Goal: Use online tool/utility: Utilize a website feature to perform a specific function

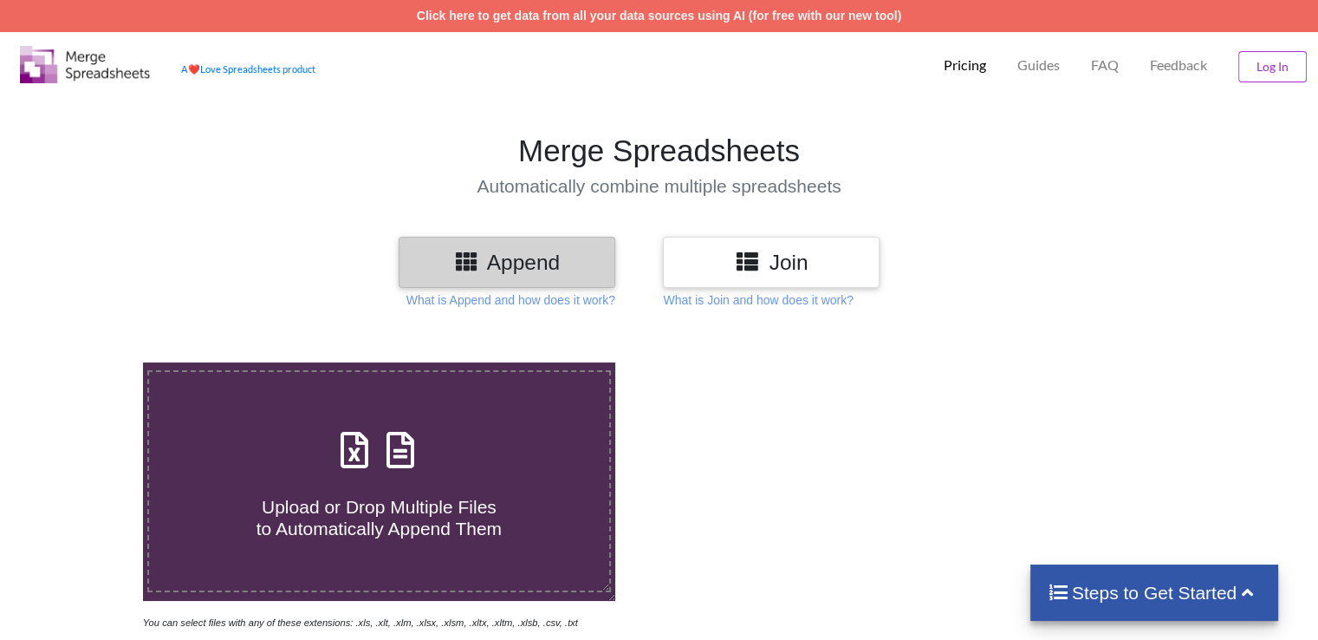
click at [367, 459] on icon at bounding box center [354, 441] width 43 height 36
click at [90, 362] on input "Upload or Drop Multiple Files to Automatically Append Them" at bounding box center [90, 362] width 0 height 0
type input "C:\fakepath\dataset_crawler-google-places_2025-09-05_[PHONE_NUMBER].xlsx"
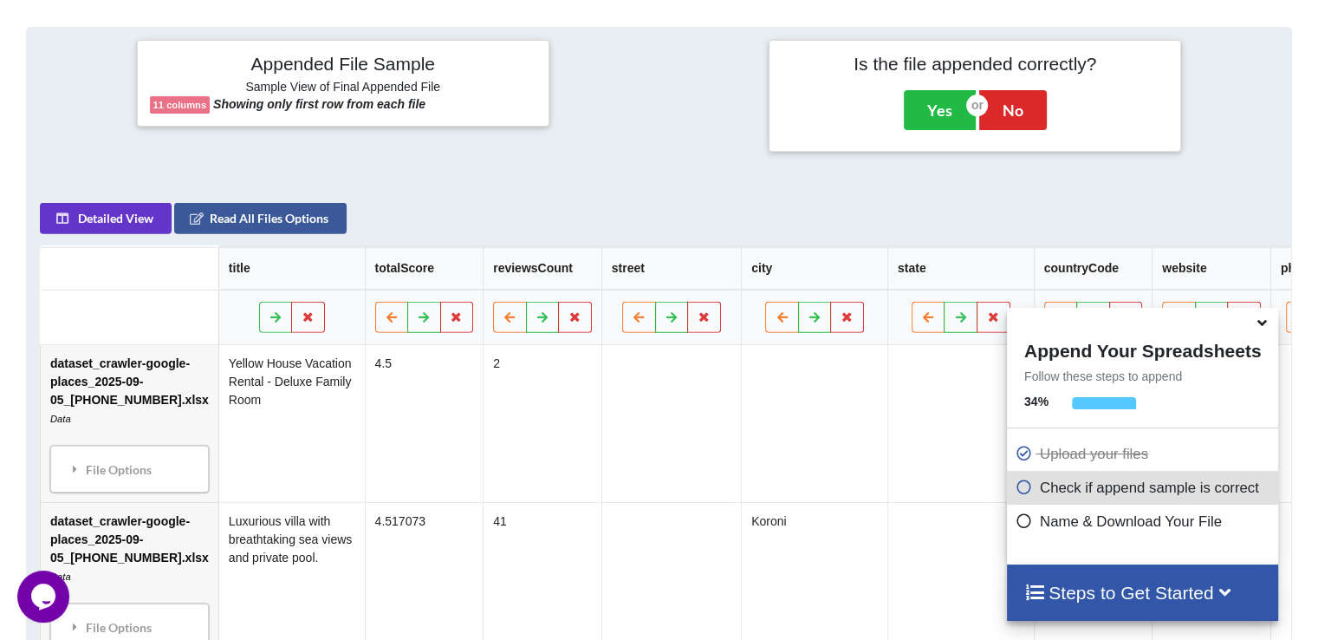
scroll to position [684, 0]
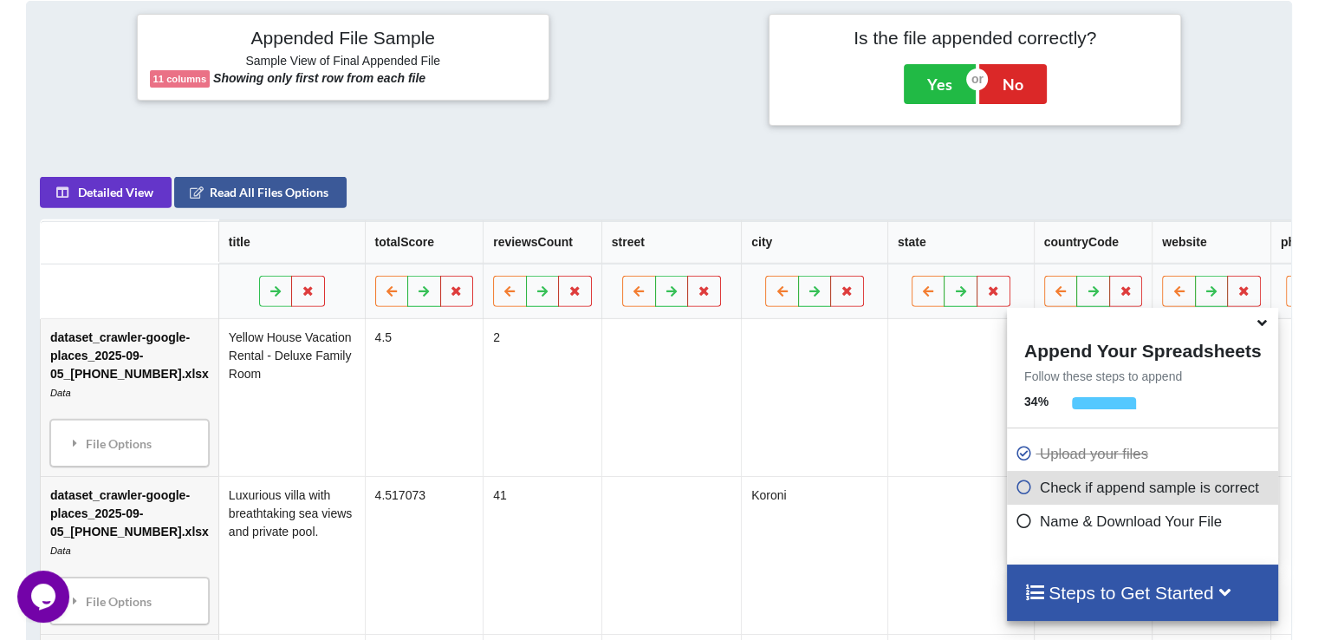
click at [1017, 489] on icon at bounding box center [1024, 484] width 17 height 15
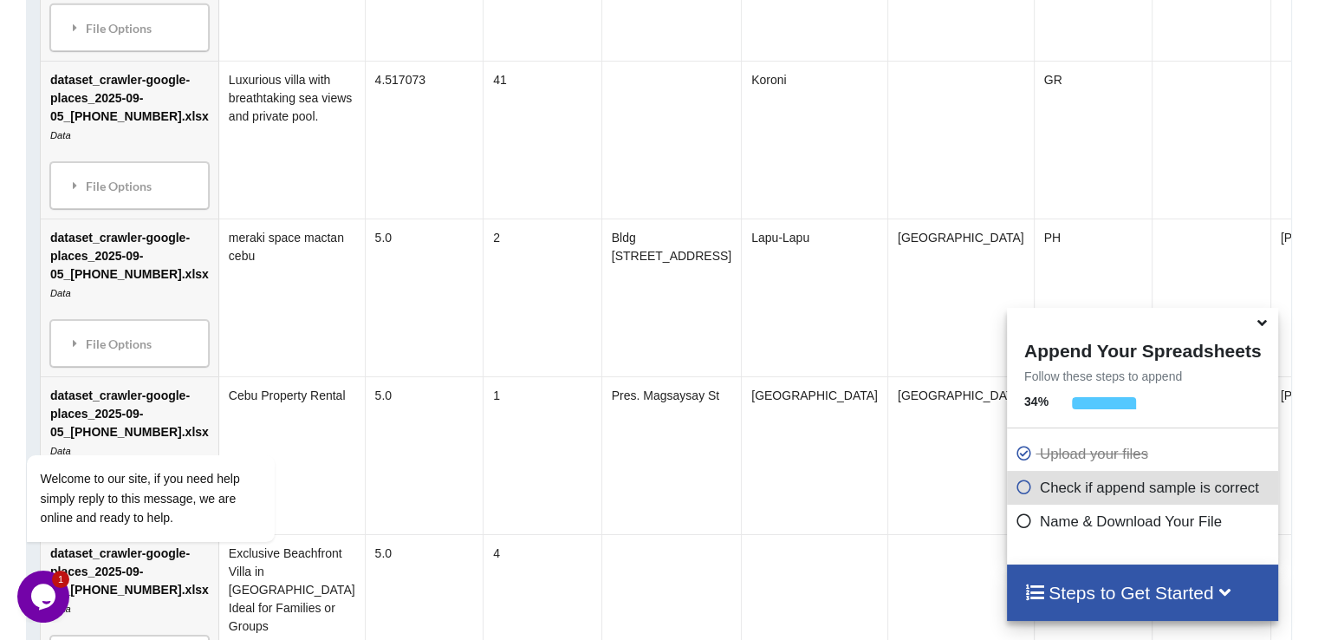
scroll to position [1106, 0]
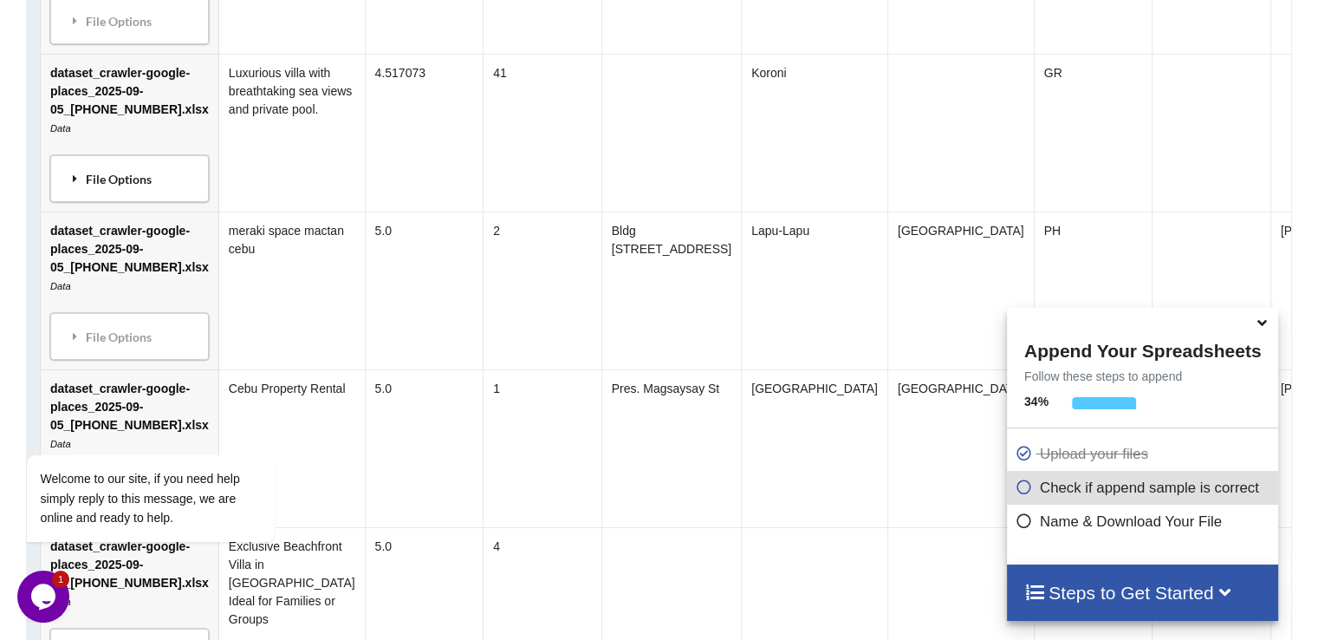
click at [95, 197] on div "File Options" at bounding box center [129, 178] width 148 height 36
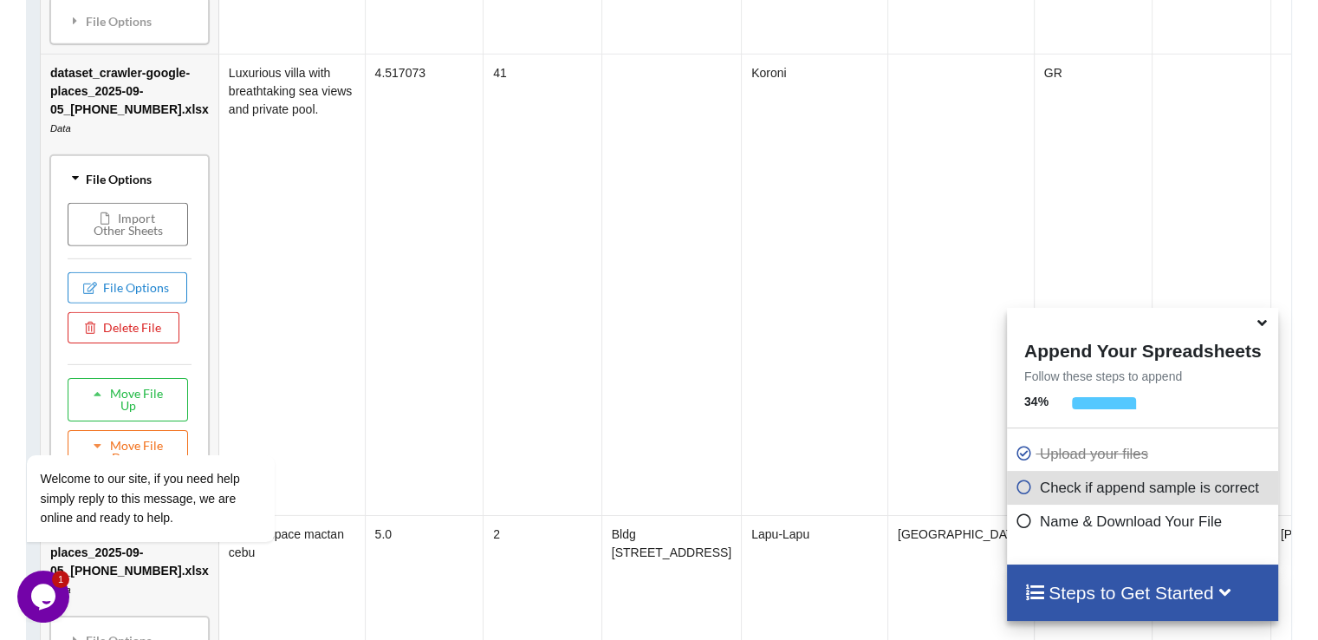
click at [95, 197] on div "File Options" at bounding box center [129, 178] width 148 height 36
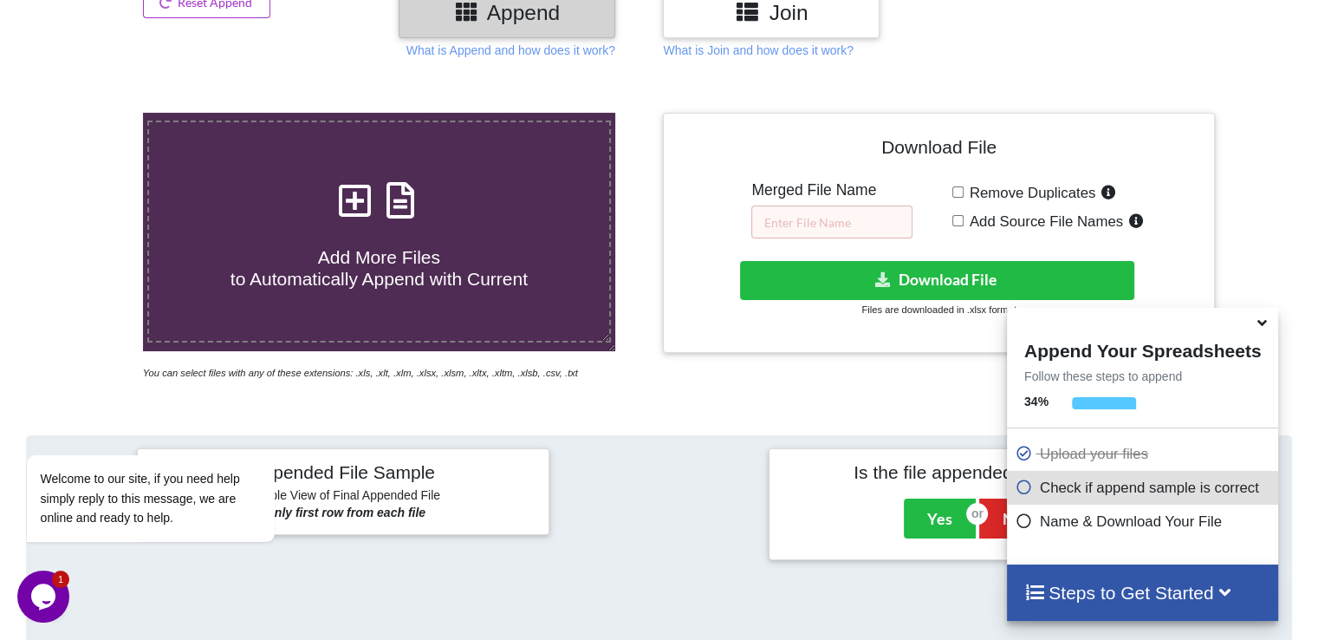
scroll to position [246, 0]
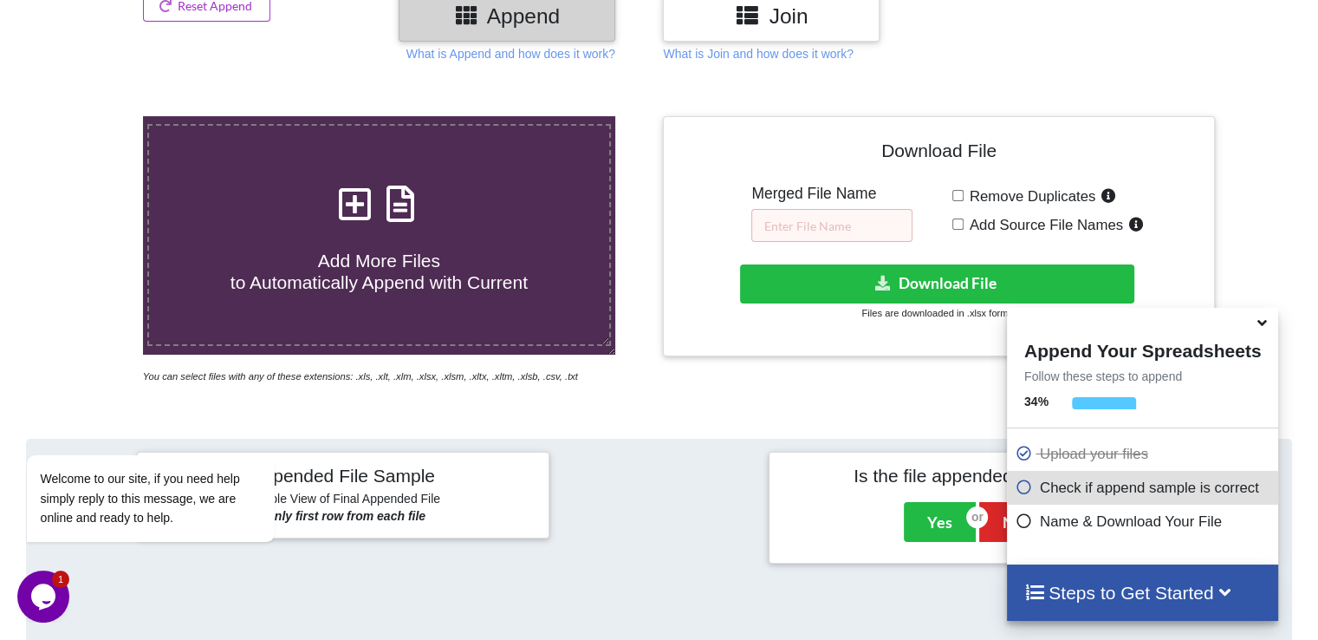
click at [959, 195] on input "Remove Duplicates" at bounding box center [957, 195] width 11 height 11
checkbox input "true"
click at [871, 224] on input "text" at bounding box center [831, 225] width 161 height 33
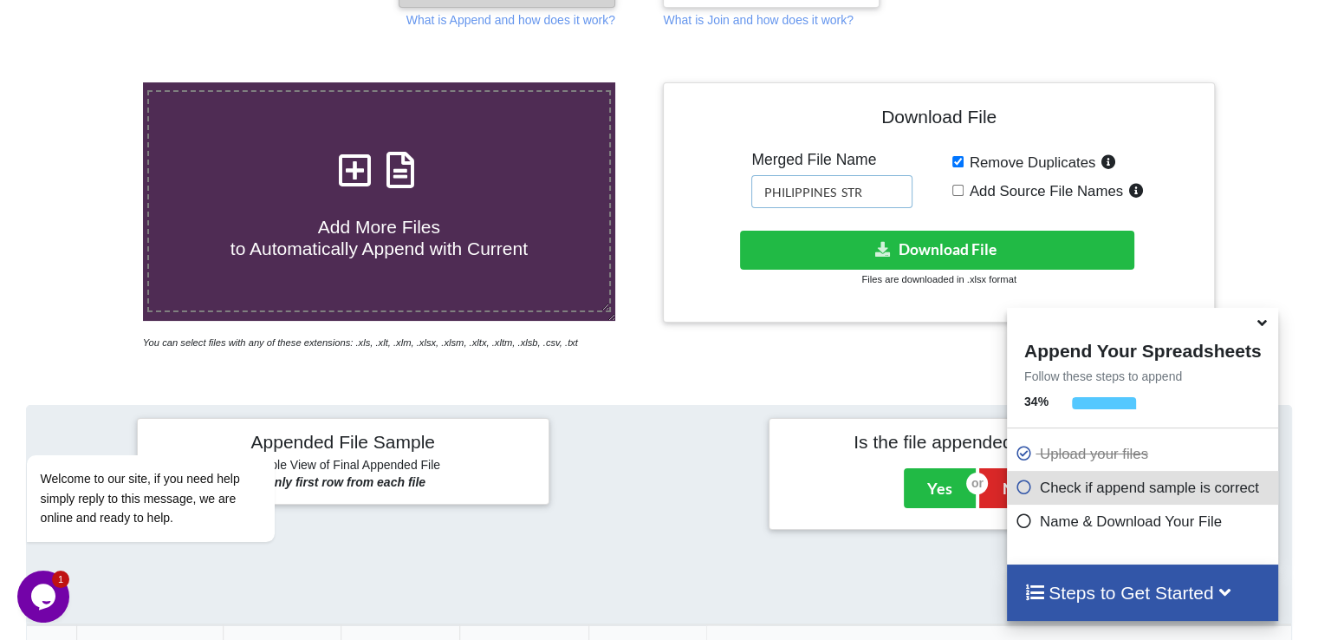
scroll to position [267, 0]
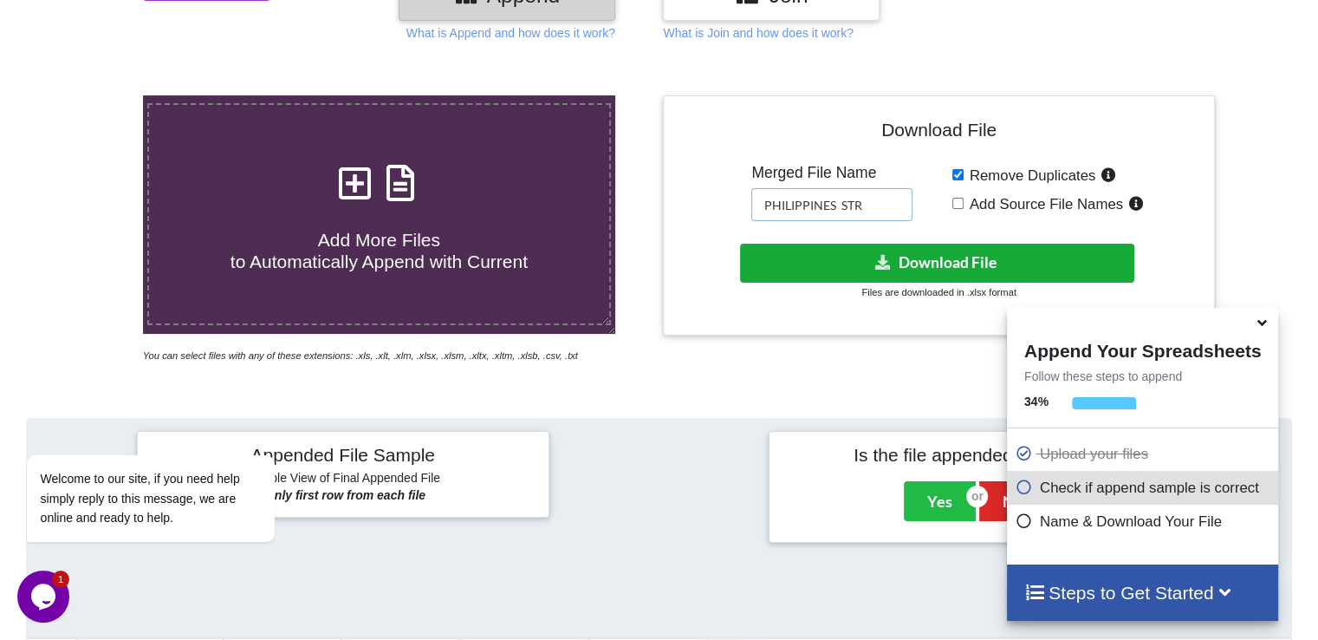
type input "PHILIPPINES STR"
click at [1030, 258] on button "Download File" at bounding box center [937, 263] width 394 height 39
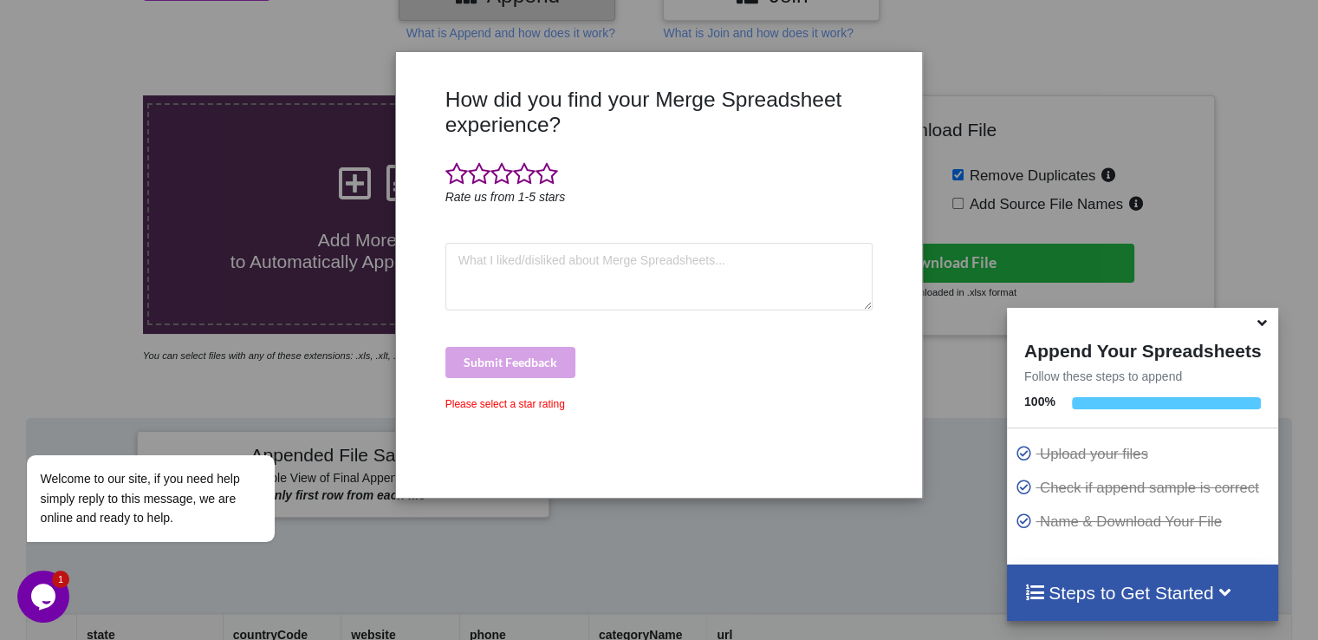
click at [978, 15] on div "How did you find your Merge Spreadsheet experience? Rate us from 1-5 stars Subm…" at bounding box center [659, 320] width 1318 height 640
click at [856, 510] on div "How did you find your Merge Spreadsheet experience? Rate us from 1-5 stars Subm…" at bounding box center [659, 320] width 1318 height 640
